Goal: Task Accomplishment & Management: Use online tool/utility

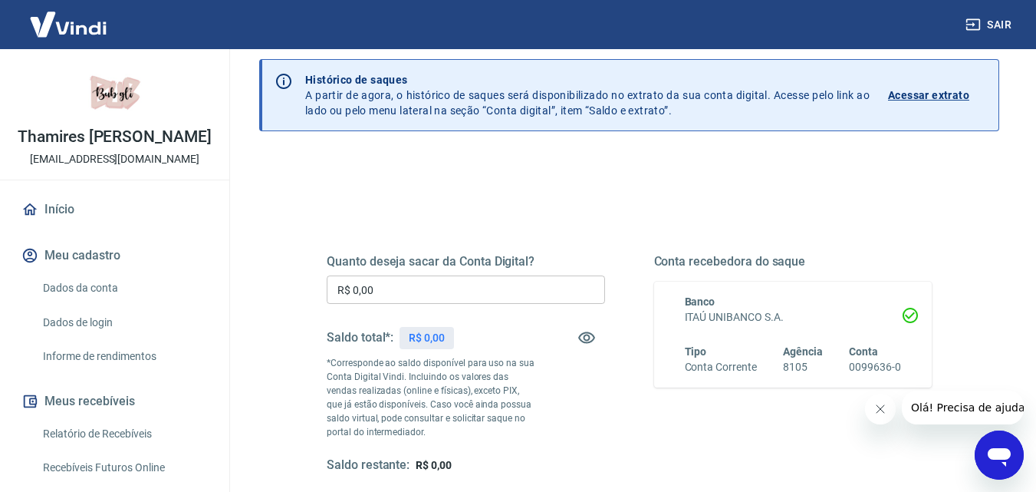
scroll to position [77, 0]
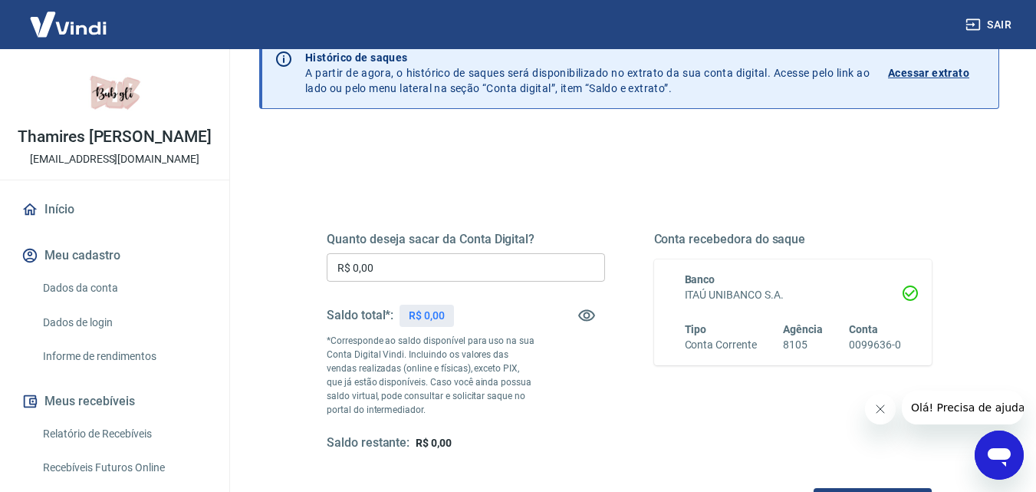
click at [406, 270] on input "R$ 0,00" at bounding box center [466, 267] width 278 height 28
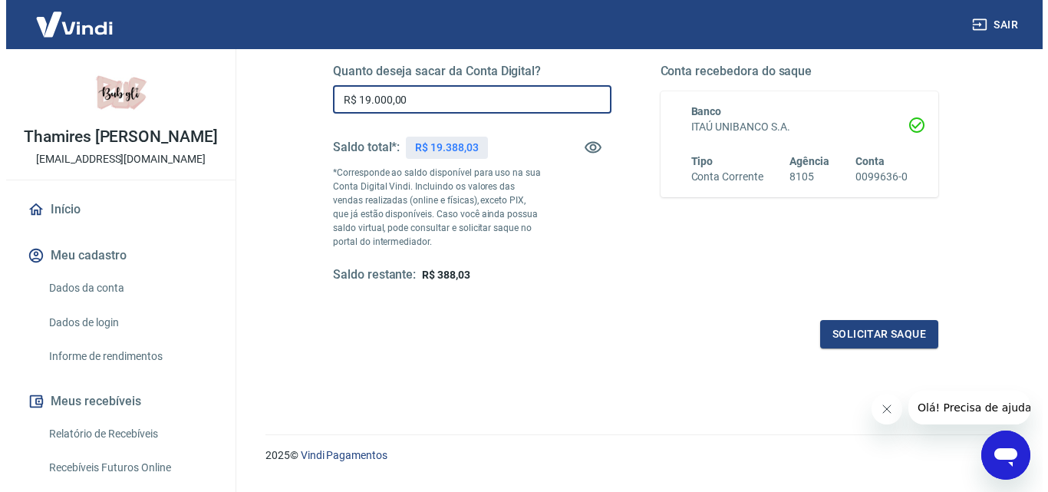
scroll to position [281, 0]
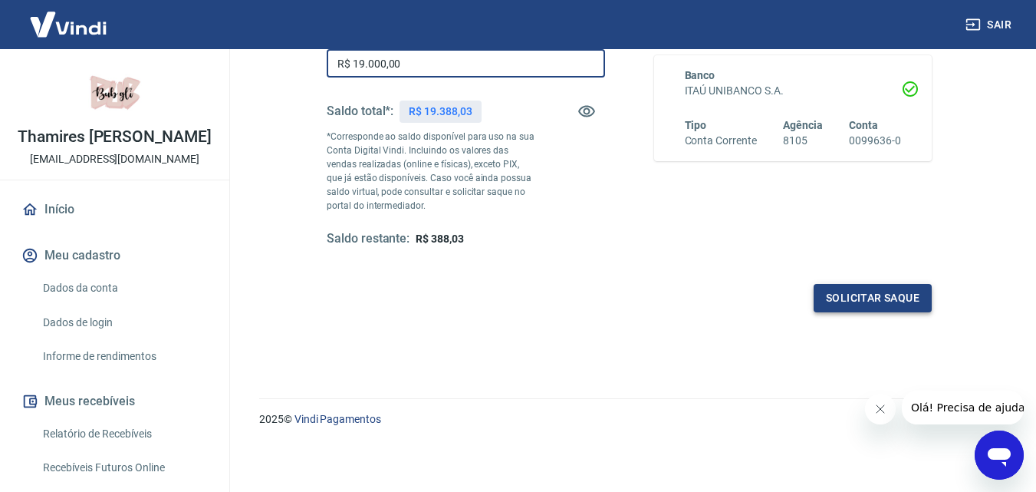
type input "R$ 19.000,00"
click at [913, 300] on button "Solicitar saque" at bounding box center [873, 298] width 118 height 28
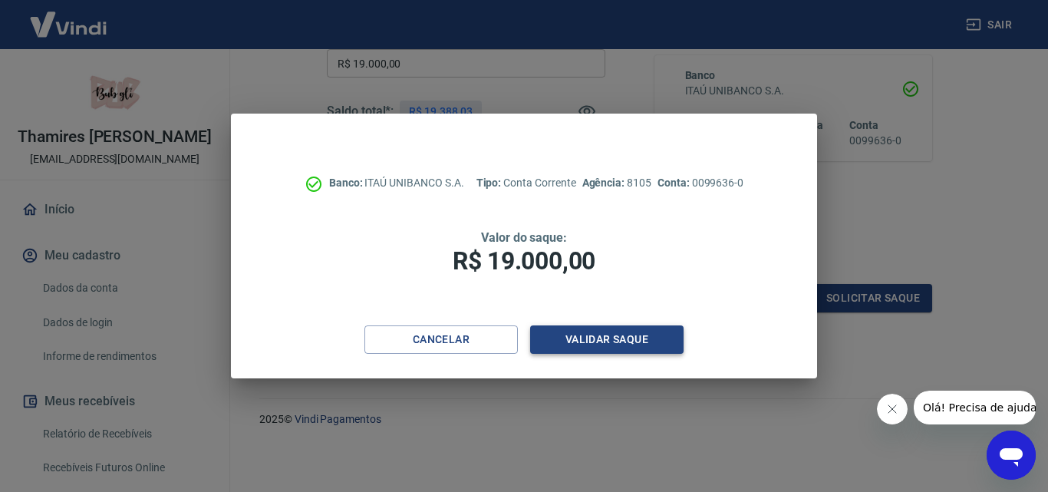
click at [635, 337] on button "Validar saque" at bounding box center [606, 339] width 153 height 28
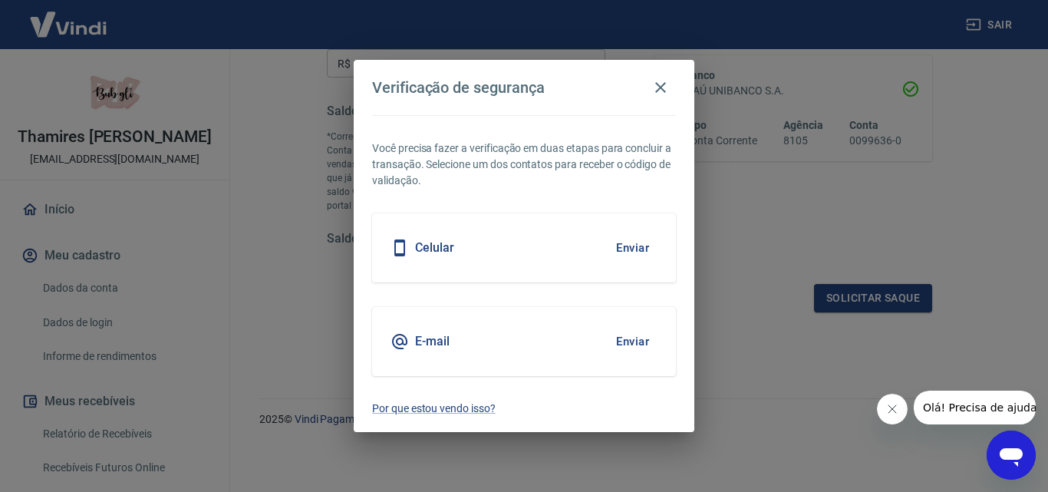
click at [646, 248] on button "Enviar" at bounding box center [632, 248] width 50 height 32
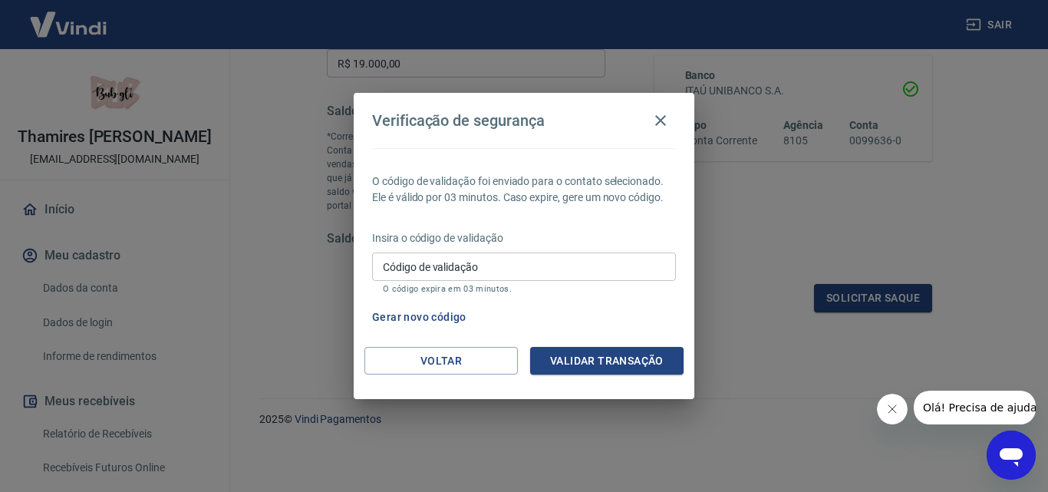
click at [591, 257] on input "Código de validação" at bounding box center [524, 266] width 304 height 28
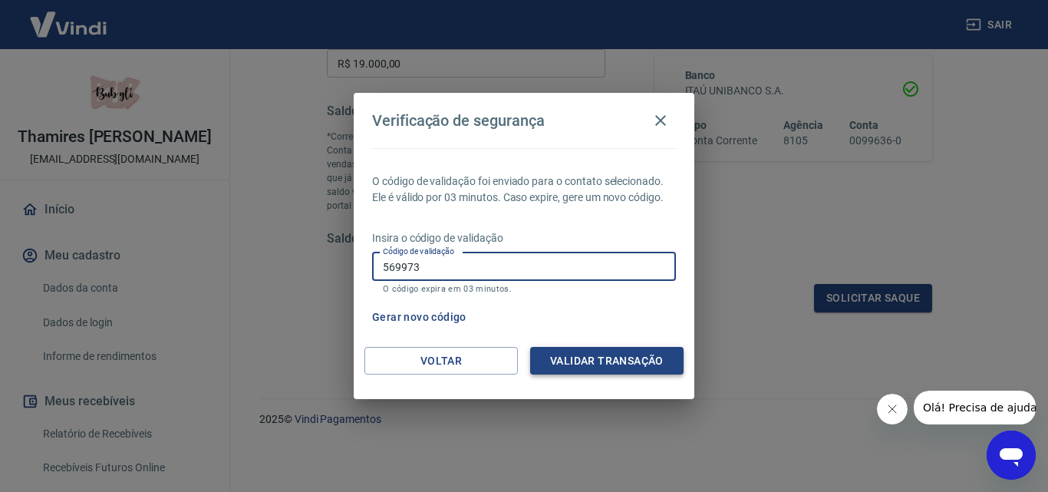
type input "569973"
click at [617, 363] on button "Validar transação" at bounding box center [606, 361] width 153 height 28
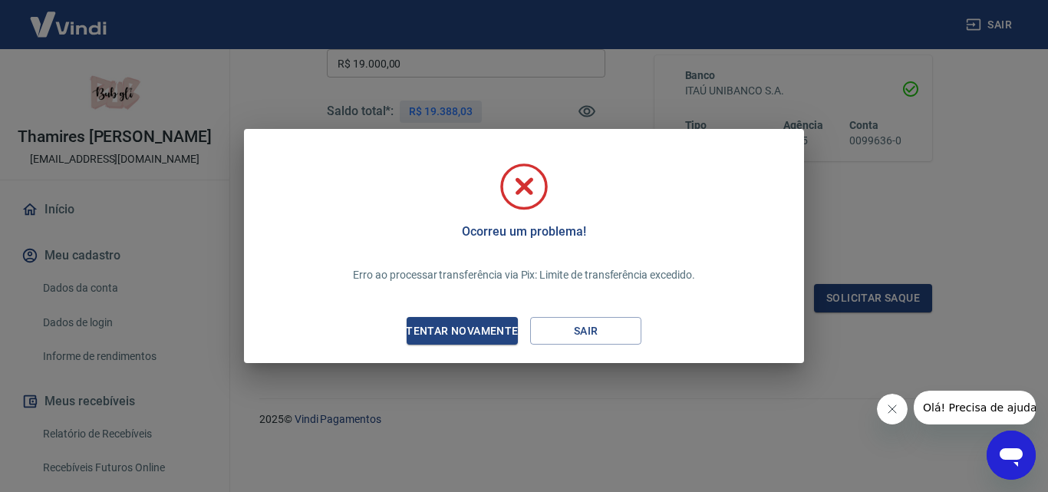
click at [594, 316] on div "Ocorreu um problema! Erro ao processar transferência via Pix: Limite de transfe…" at bounding box center [523, 249] width 535 height 204
click at [590, 324] on button "Sair" at bounding box center [585, 331] width 111 height 28
